Goal: Transaction & Acquisition: Purchase product/service

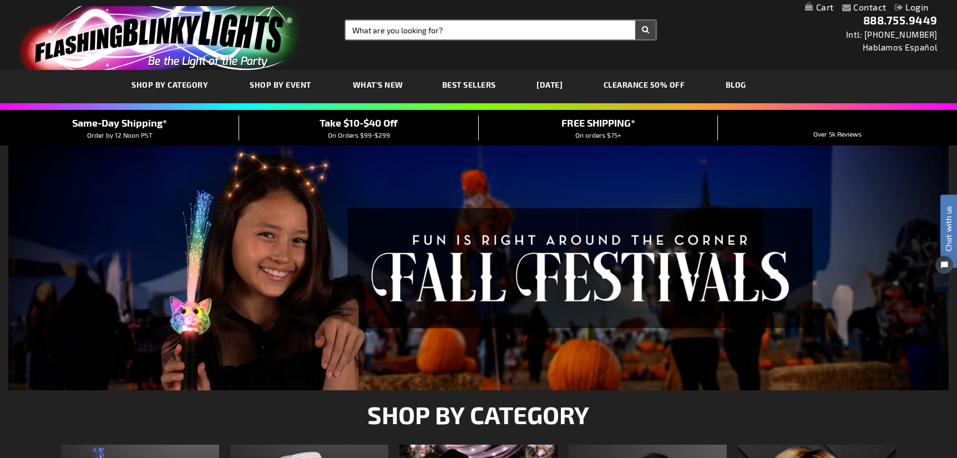
click at [392, 32] on input "Search" at bounding box center [501, 30] width 311 height 19
type input "lei"
click at [635, 21] on button "Search" at bounding box center [645, 30] width 21 height 19
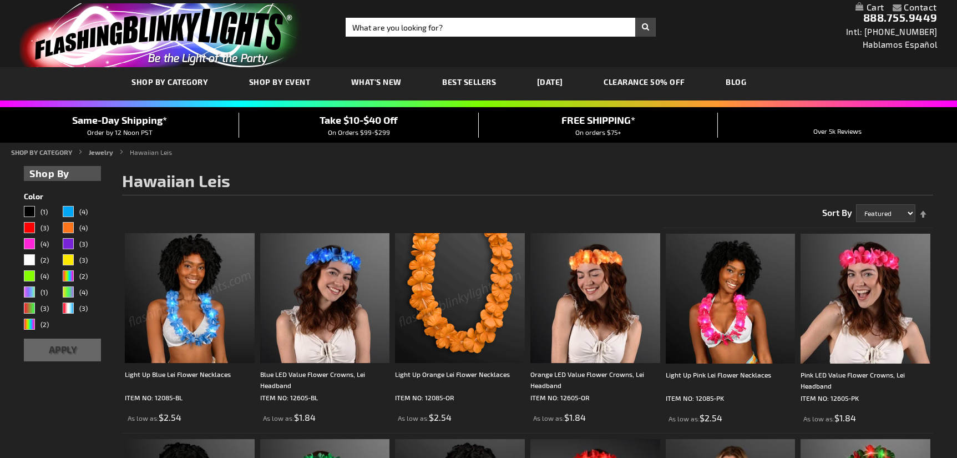
scroll to position [111, 0]
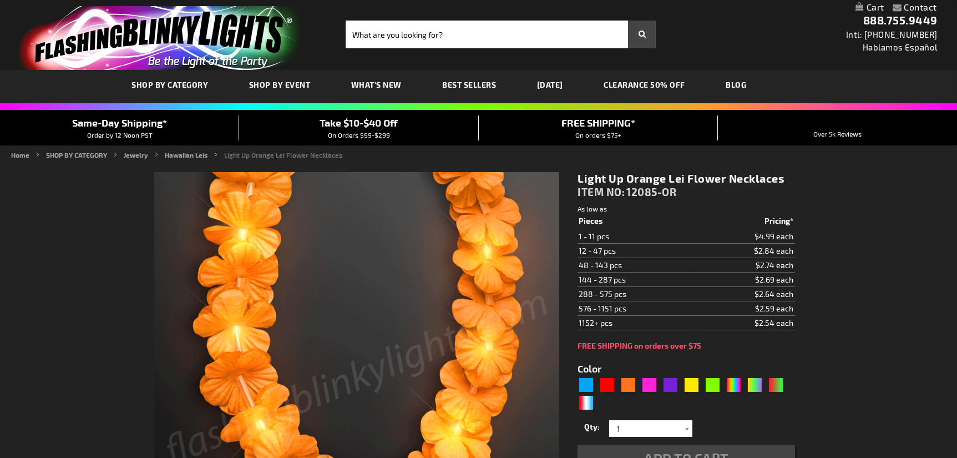
type input "5637"
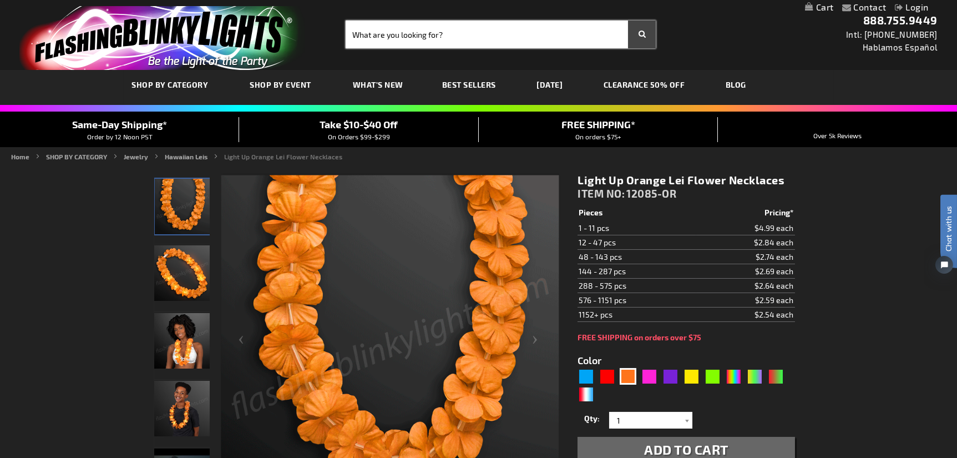
click at [400, 33] on input "Search" at bounding box center [501, 35] width 311 height 28
type input "12605"
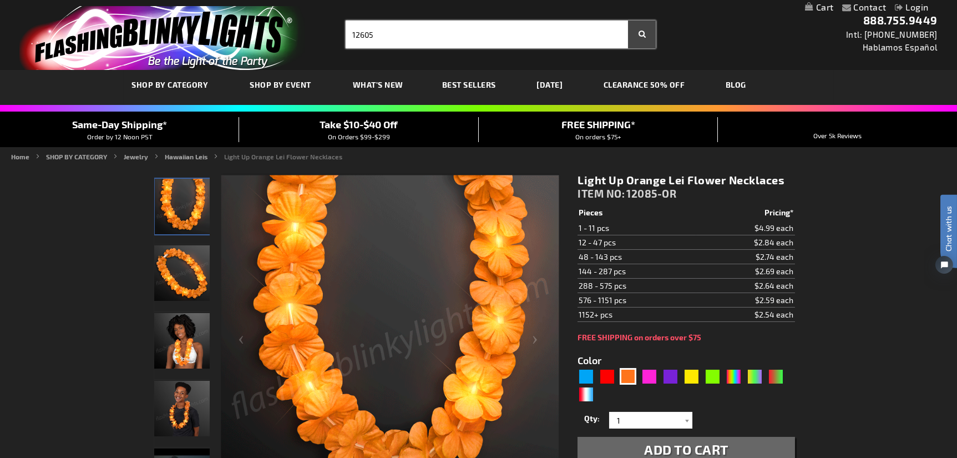
click at [628, 21] on button "Search" at bounding box center [642, 35] width 28 height 28
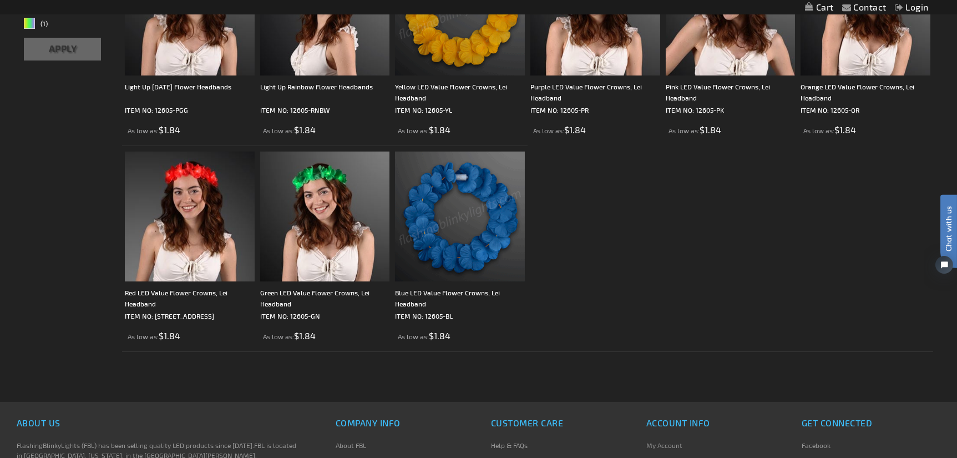
scroll to position [302, 0]
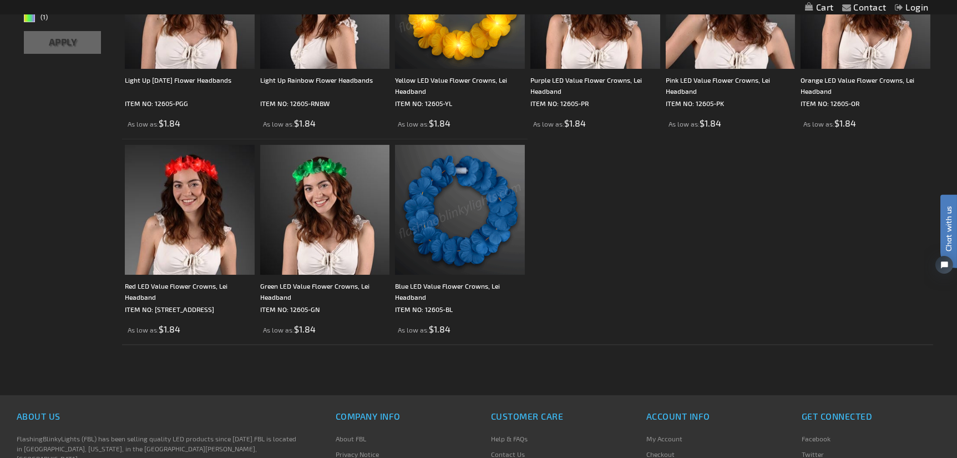
click at [449, 255] on img at bounding box center [460, 210] width 130 height 130
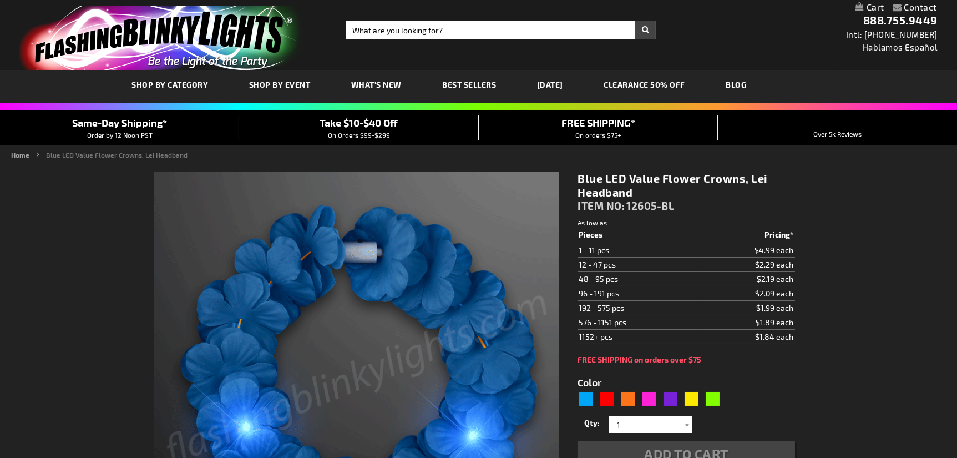
type input "5629"
